Goal: Communication & Community: Answer question/provide support

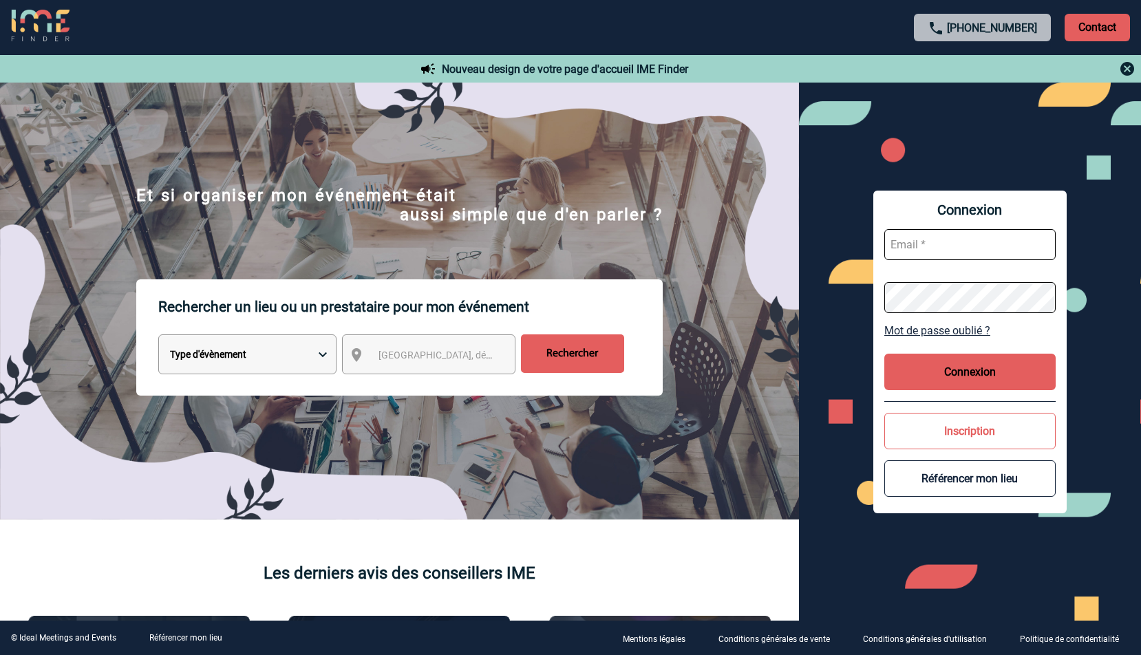
type input "valerie.lours@sanofi.com"
click at [991, 361] on button "Connexion" at bounding box center [970, 372] width 171 height 36
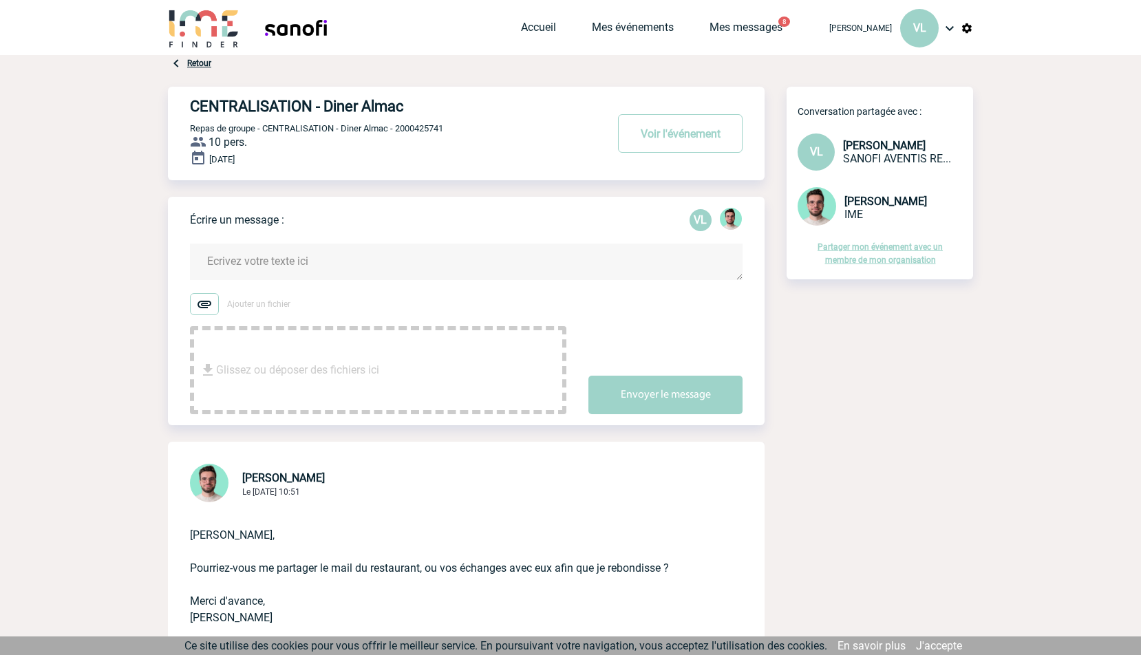
click at [236, 261] on textarea at bounding box center [466, 262] width 553 height 36
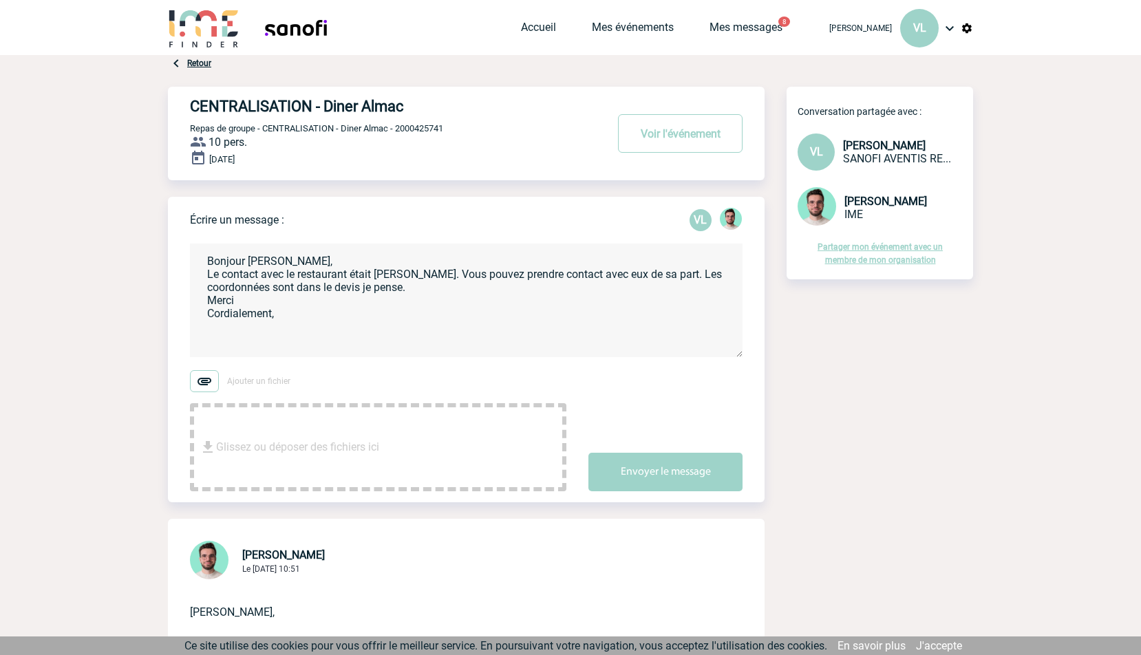
drag, startPoint x: 233, startPoint y: 287, endPoint x: 467, endPoint y: 291, distance: 234.1
click at [467, 291] on textarea "Bonjour [PERSON_NAME], Le contact avec le restaurant était [PERSON_NAME]. Vous …" at bounding box center [466, 301] width 553 height 114
click at [489, 275] on textarea "Bonjour [PERSON_NAME], Le contact avec le restaurant était [PERSON_NAME]. Vous …" at bounding box center [466, 301] width 553 height 114
click at [282, 291] on textarea "Bonjour [PERSON_NAME], Le contact avec le restaurant était [PERSON_NAME] pour S…" at bounding box center [466, 301] width 553 height 114
click at [403, 300] on textarea "Bonjour [PERSON_NAME], Le contact avec le restaurant était [PERSON_NAME] pour S…" at bounding box center [466, 301] width 553 height 114
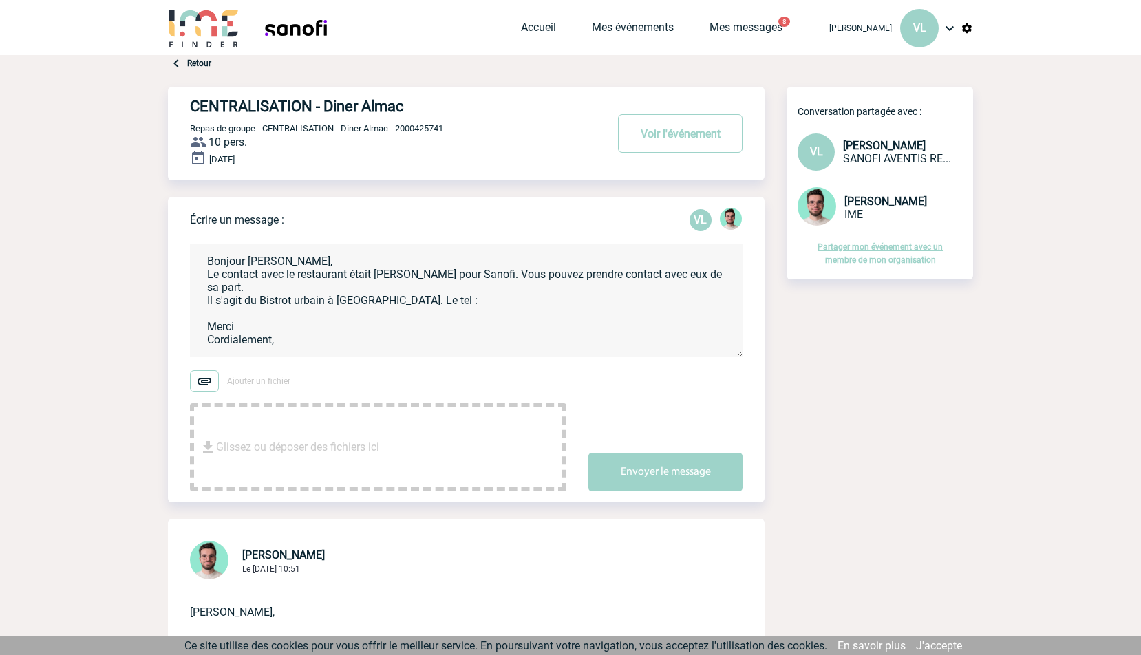
click at [403, 300] on textarea "Bonjour [PERSON_NAME], Le contact avec le restaurant était [PERSON_NAME] pour S…" at bounding box center [466, 301] width 553 height 114
click at [477, 290] on textarea "Bonjour [PERSON_NAME], Le contact avec le restaurant était [PERSON_NAME] pour S…" at bounding box center [466, 301] width 553 height 114
click at [439, 302] on textarea "Bonjour [PERSON_NAME], Le contact avec le restaurant était [PERSON_NAME] pour S…" at bounding box center [466, 301] width 553 height 114
click at [303, 336] on textarea "Bonjour [PERSON_NAME], Le contact avec le restaurant était [PERSON_NAME] pour S…" at bounding box center [466, 301] width 553 height 114
type textarea "Bonjour [PERSON_NAME], Le contact avec le restaurant était [PERSON_NAME] pour S…"
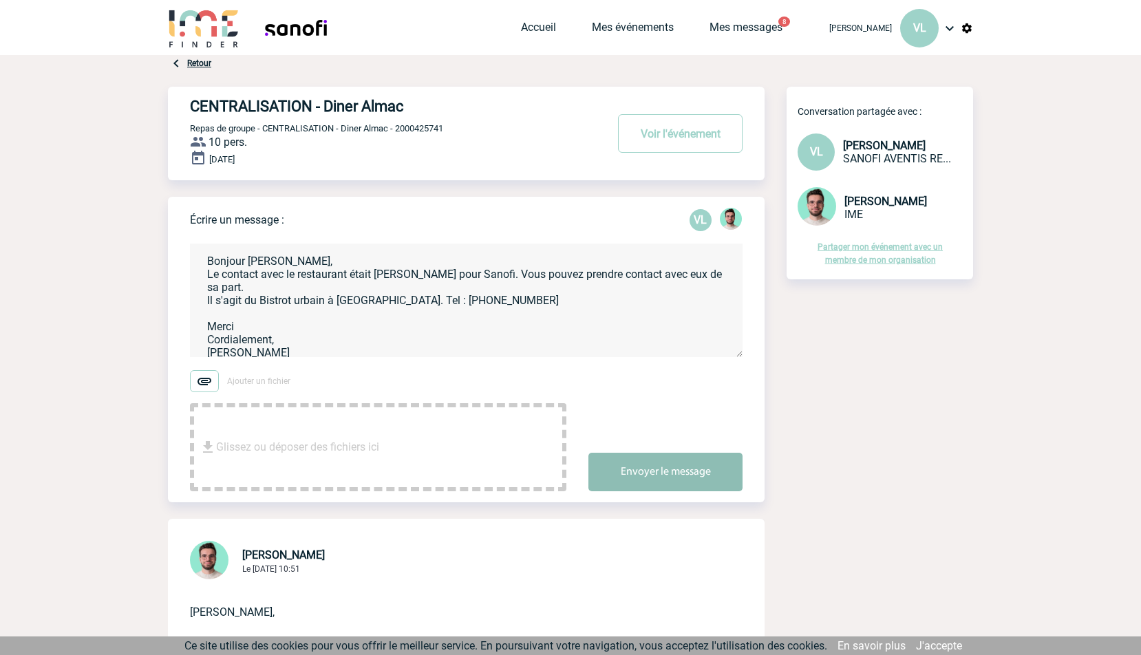
click at [677, 470] on button "Envoyer le message" at bounding box center [666, 472] width 154 height 39
